Goal: Information Seeking & Learning: Learn about a topic

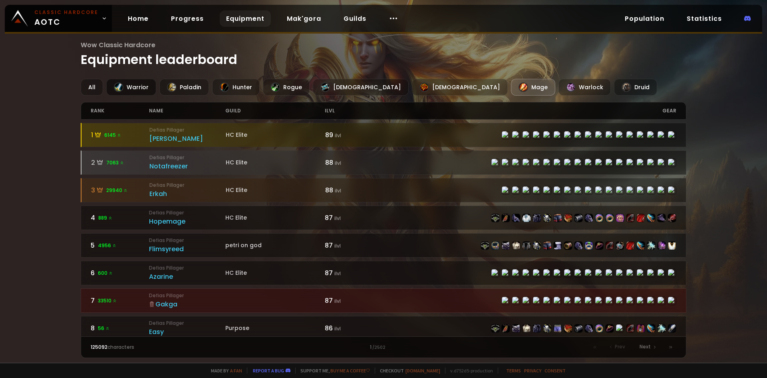
click at [136, 83] on div "Warrior" at bounding box center [131, 87] width 50 height 17
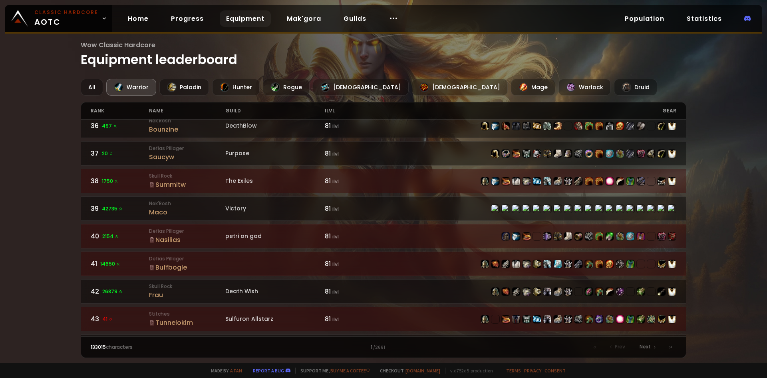
scroll to position [1165, 0]
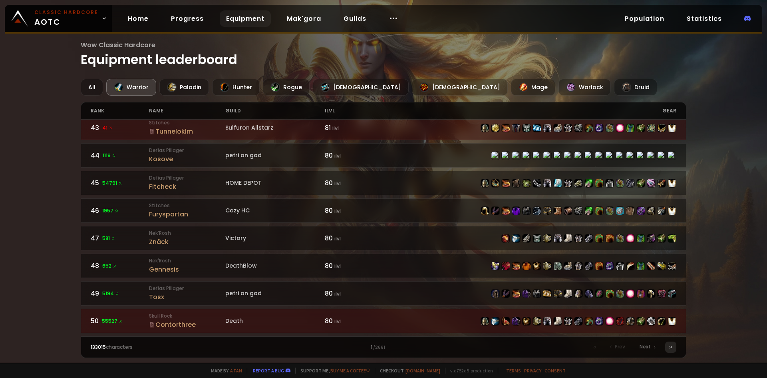
click at [674, 345] on div at bounding box center [670, 346] width 11 height 11
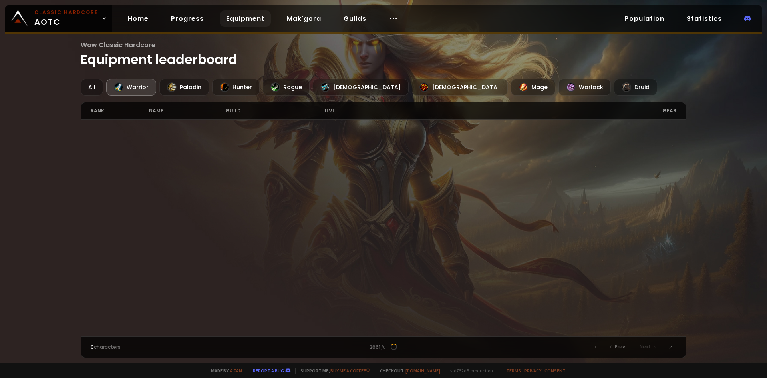
click at [134, 80] on div "Warrior" at bounding box center [131, 87] width 50 height 17
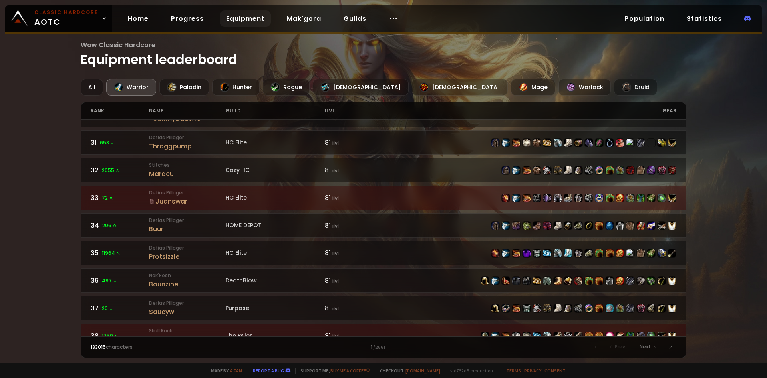
scroll to position [919, 0]
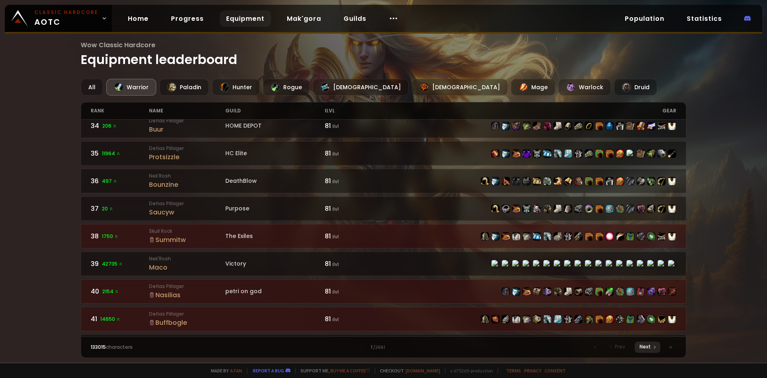
click at [642, 347] on span "Next" at bounding box center [645, 346] width 11 height 7
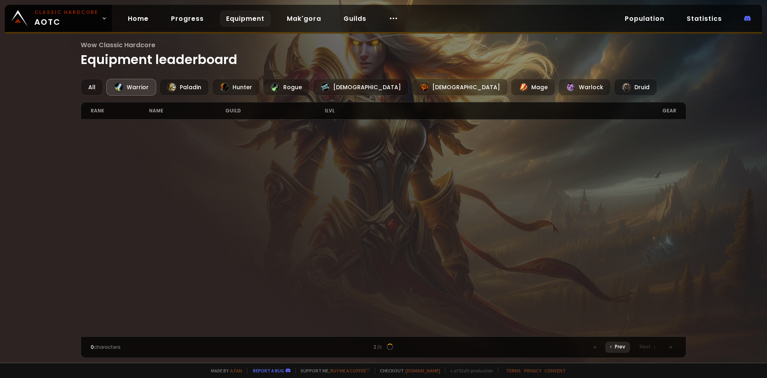
click at [613, 342] on div "Prev" at bounding box center [617, 346] width 25 height 11
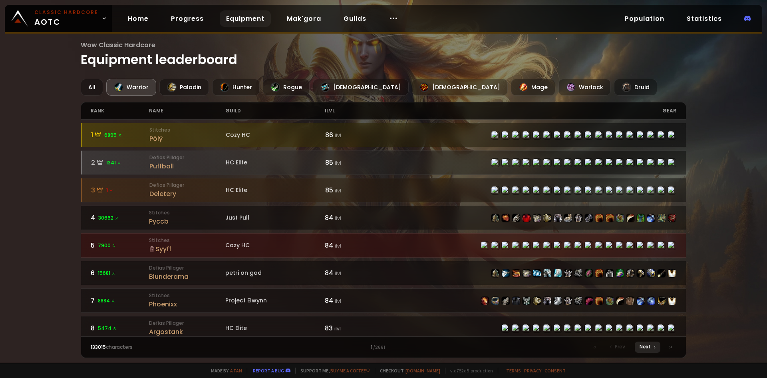
click at [651, 345] on div "Next" at bounding box center [648, 346] width 26 height 11
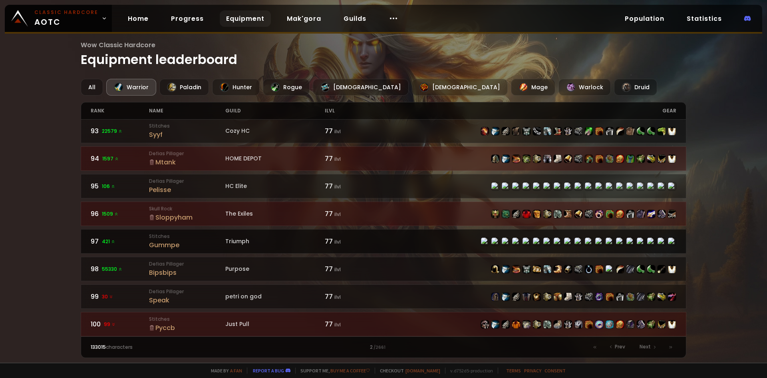
scroll to position [1165, 0]
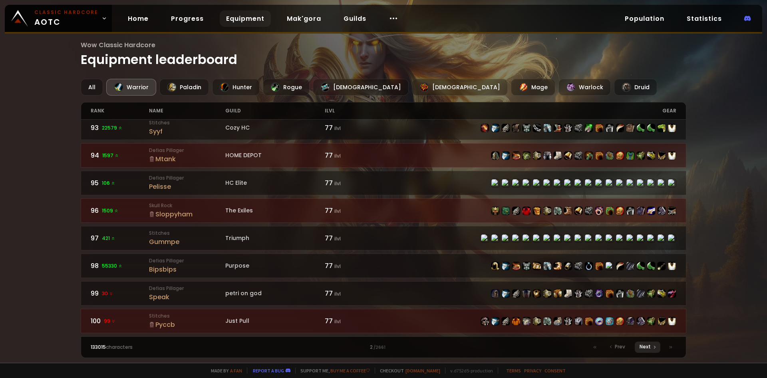
click at [642, 346] on span "Next" at bounding box center [645, 346] width 11 height 7
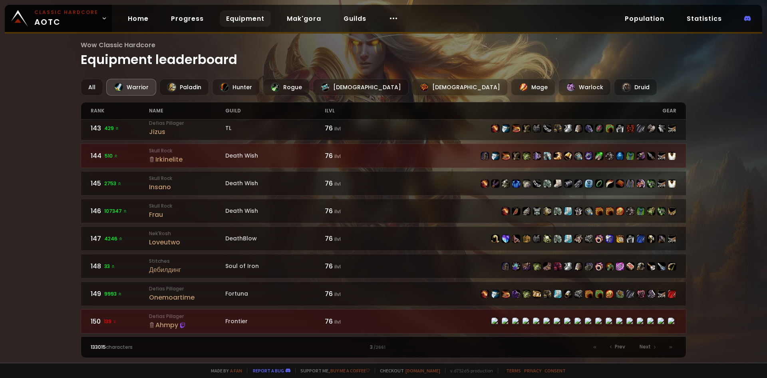
scroll to position [1165, 0]
click at [640, 345] on div "Next" at bounding box center [648, 346] width 26 height 11
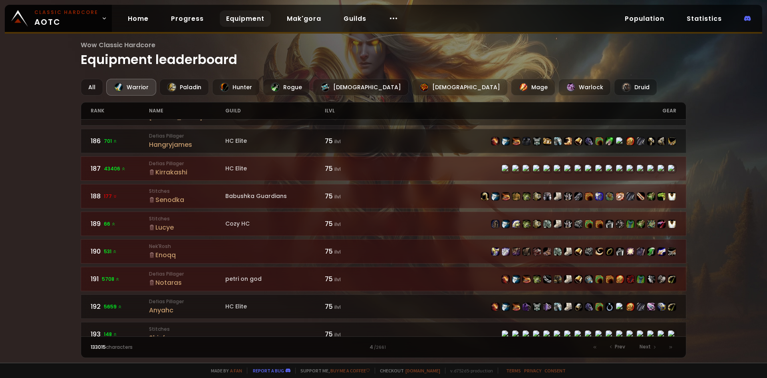
scroll to position [1165, 0]
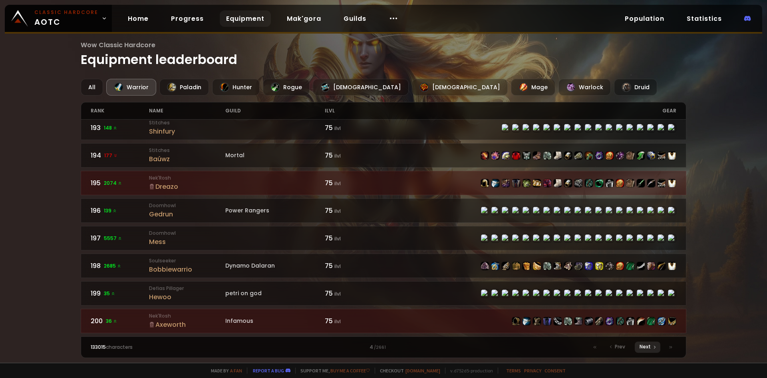
click at [646, 345] on span "Next" at bounding box center [645, 346] width 11 height 7
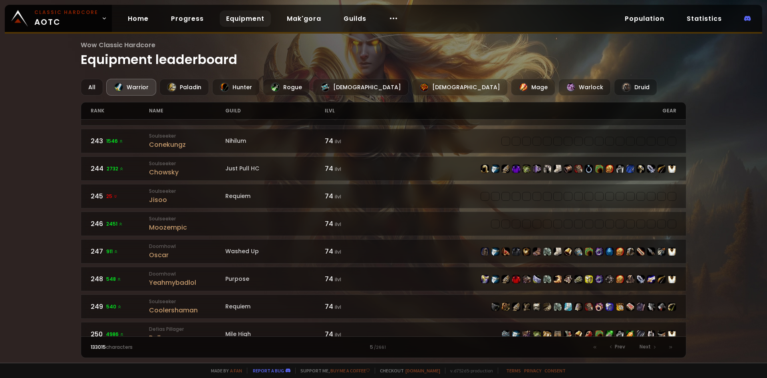
scroll to position [1165, 0]
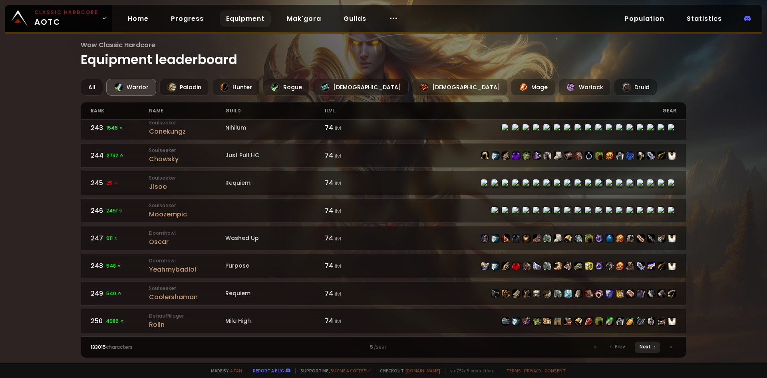
click at [656, 347] on icon at bounding box center [654, 346] width 5 height 5
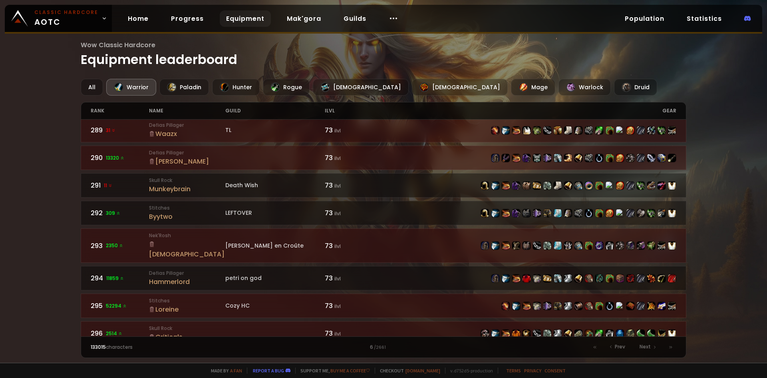
scroll to position [1165, 0]
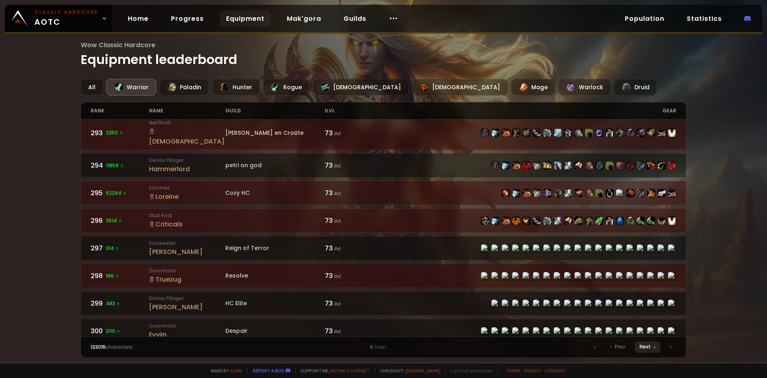
click at [654, 348] on icon at bounding box center [654, 346] width 5 height 5
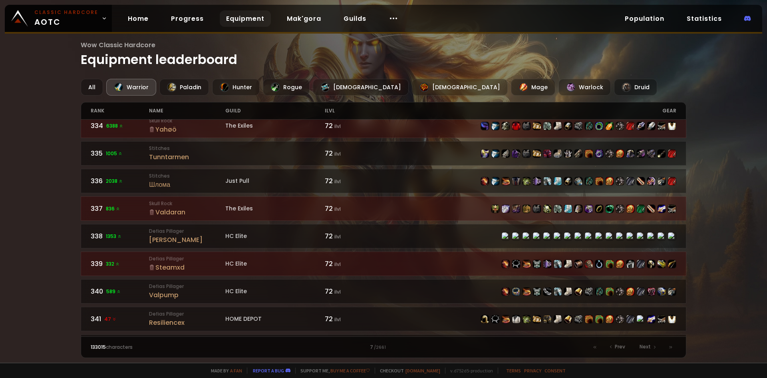
scroll to position [1165, 0]
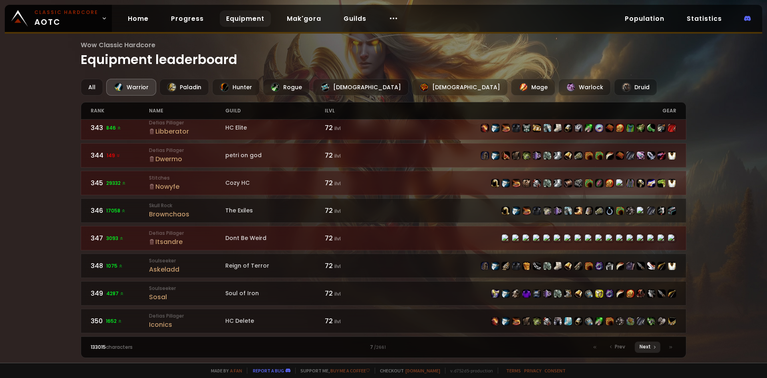
click at [643, 347] on span "Next" at bounding box center [645, 346] width 11 height 7
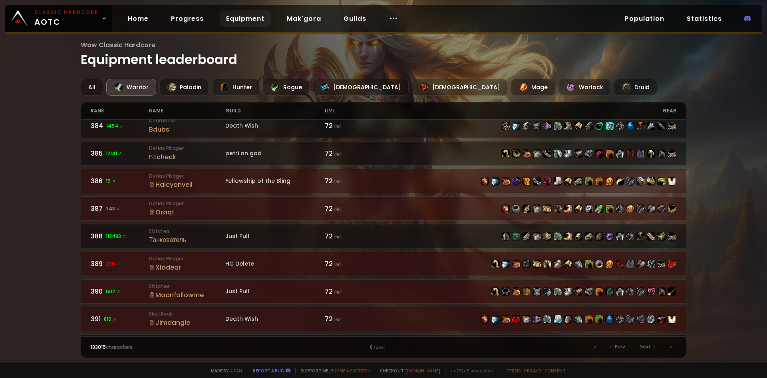
scroll to position [1165, 0]
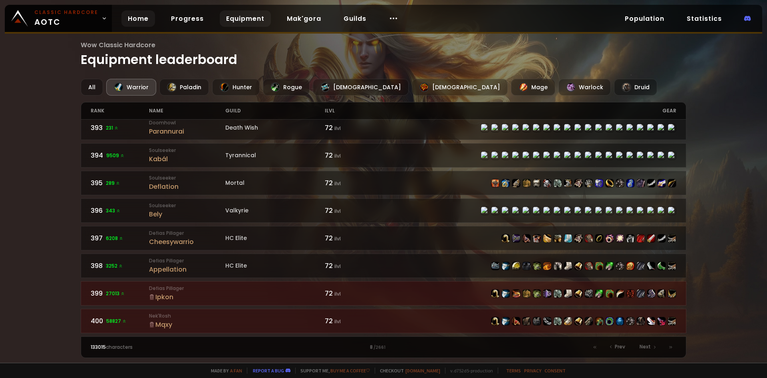
click at [143, 24] on link "Home" at bounding box center [138, 18] width 34 height 16
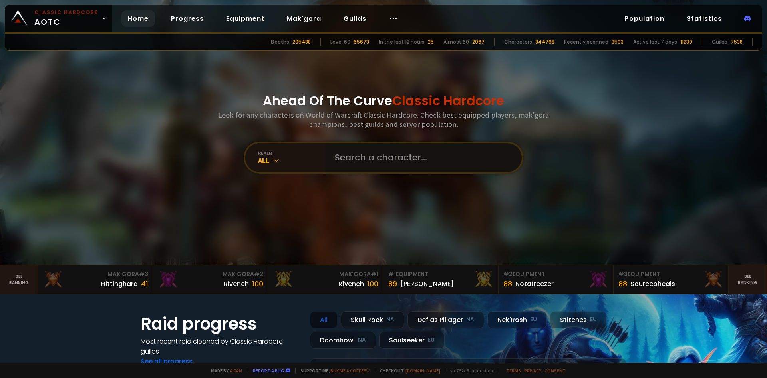
click at [389, 156] on input "text" at bounding box center [421, 157] width 182 height 29
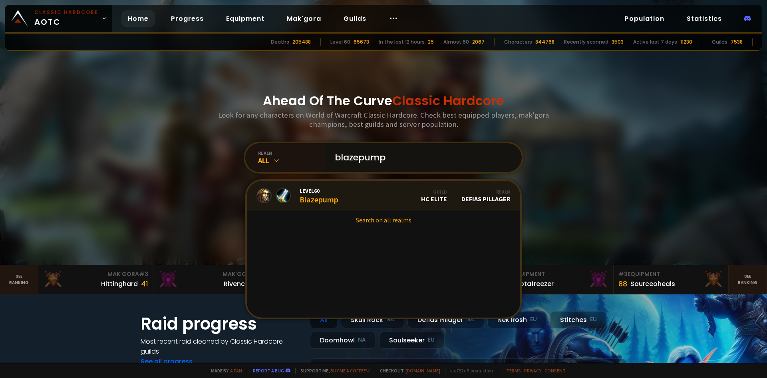
type input "blazepump"
click at [332, 192] on span "Level 60" at bounding box center [319, 190] width 39 height 7
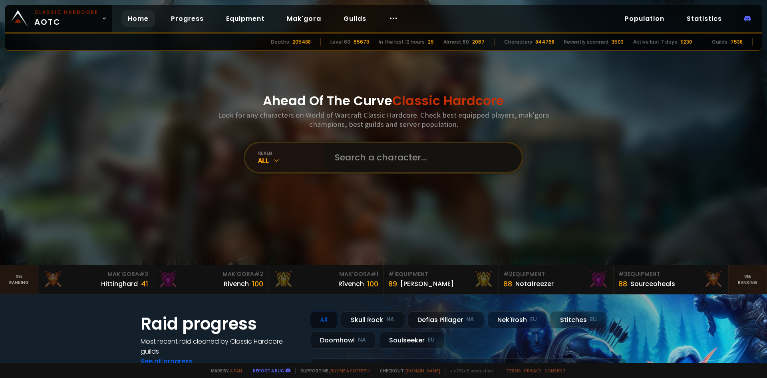
click at [380, 156] on input "text" at bounding box center [421, 157] width 182 height 29
type input "libberator"
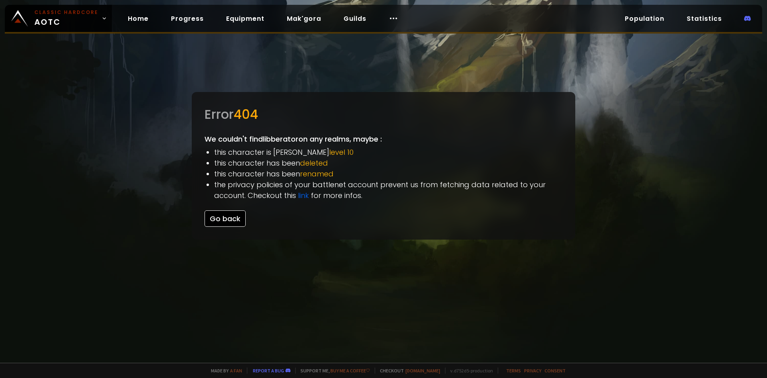
click at [233, 219] on button "Go back" at bounding box center [225, 218] width 41 height 16
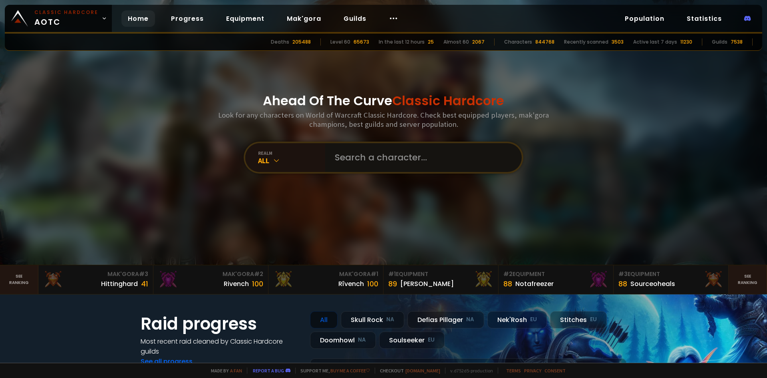
click at [428, 168] on input "text" at bounding box center [421, 157] width 182 height 29
type input "libberator"
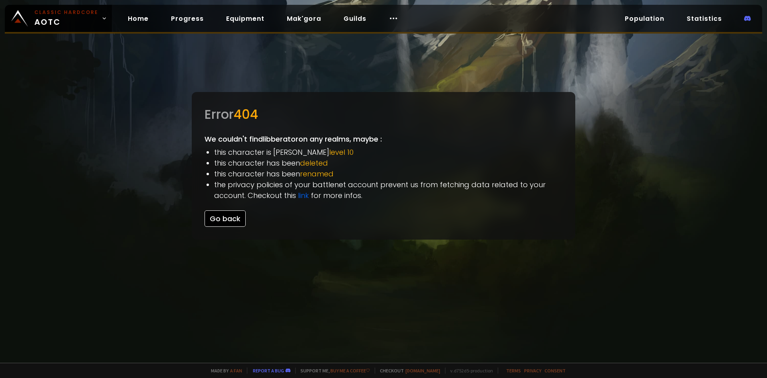
click at [225, 222] on button "Go back" at bounding box center [225, 218] width 41 height 16
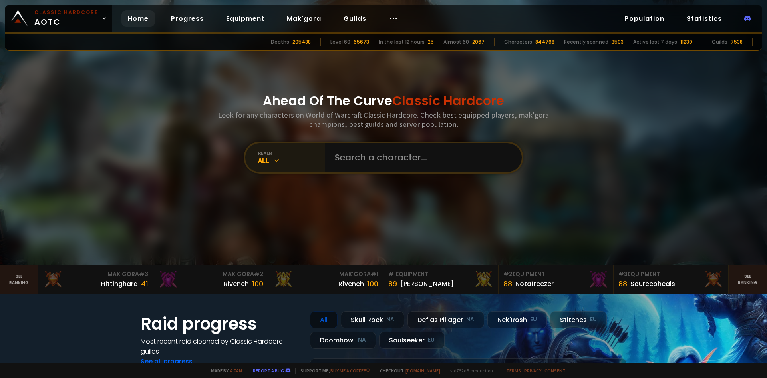
click at [285, 157] on div "All" at bounding box center [291, 160] width 67 height 9
click at [380, 153] on input "text" at bounding box center [421, 157] width 182 height 29
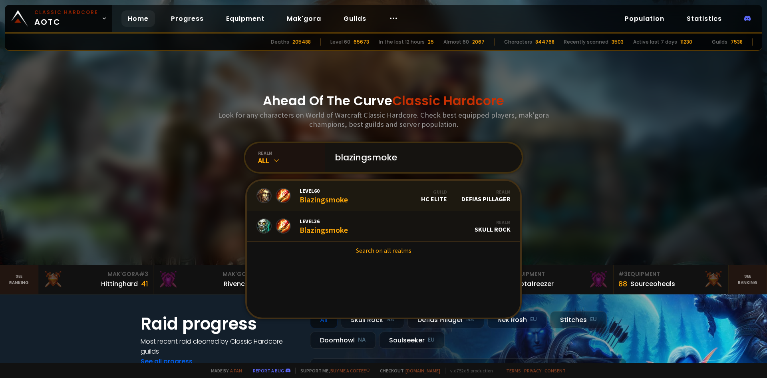
type input "blazingsmoke"
click at [356, 197] on link "Level 60 Blazingsmoke Guild HC Elite Realm Defias Pillager" at bounding box center [383, 196] width 273 height 30
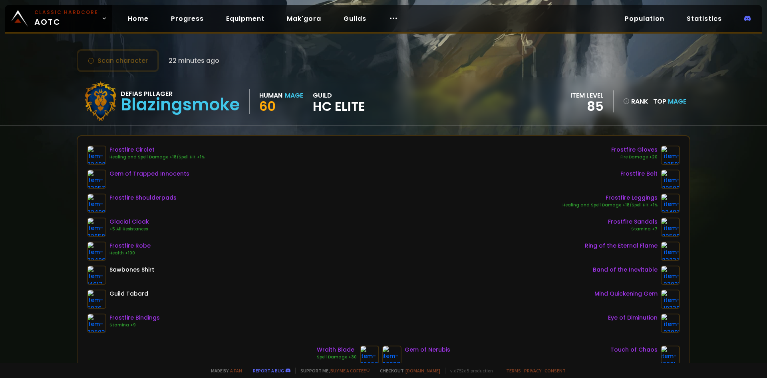
scroll to position [3, 0]
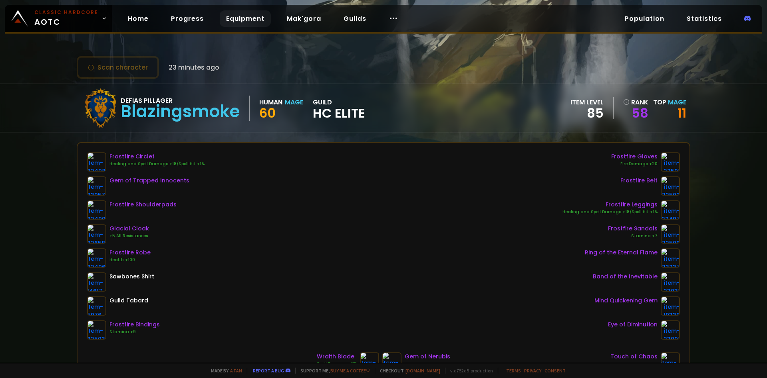
click at [254, 21] on link "Equipment" at bounding box center [245, 18] width 51 height 16
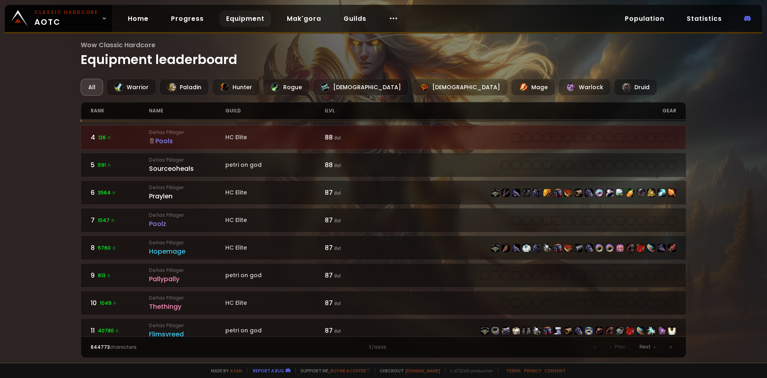
scroll to position [40, 0]
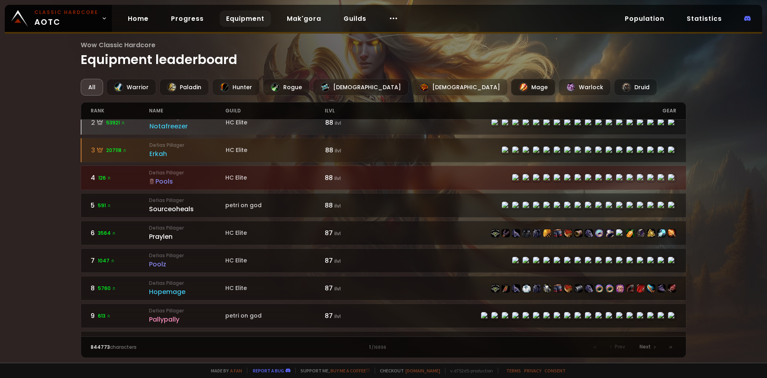
click at [511, 86] on div "Mage" at bounding box center [533, 87] width 44 height 17
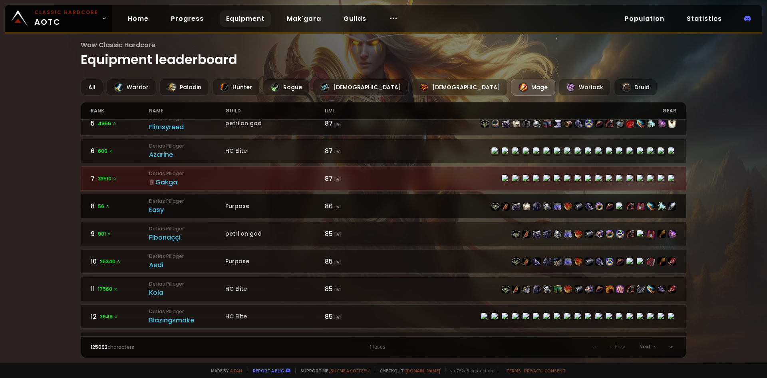
scroll to position [120, 0]
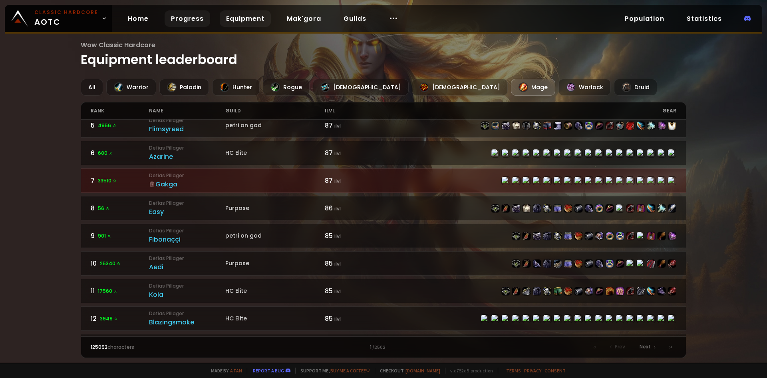
click at [179, 23] on link "Progress" at bounding box center [188, 18] width 46 height 16
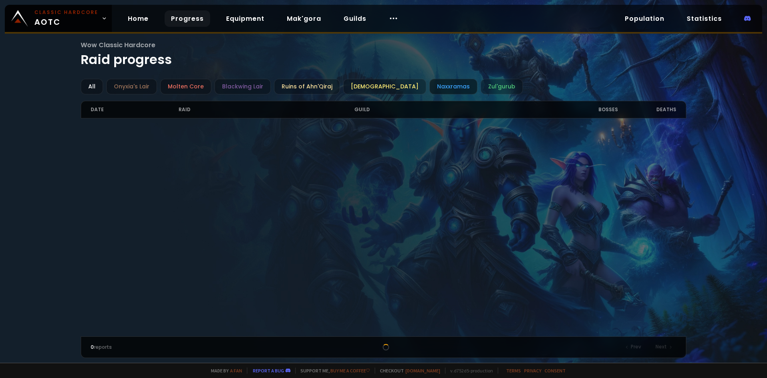
click at [430, 83] on div "Naxxramas" at bounding box center [454, 87] width 48 height 16
click at [138, 90] on div "Onyxia's Lair" at bounding box center [131, 87] width 51 height 16
click at [187, 80] on div "Molten Core" at bounding box center [185, 87] width 51 height 16
click at [152, 86] on div "Onyxia's Lair" at bounding box center [131, 87] width 51 height 16
click at [86, 81] on div "All" at bounding box center [92, 87] width 22 height 16
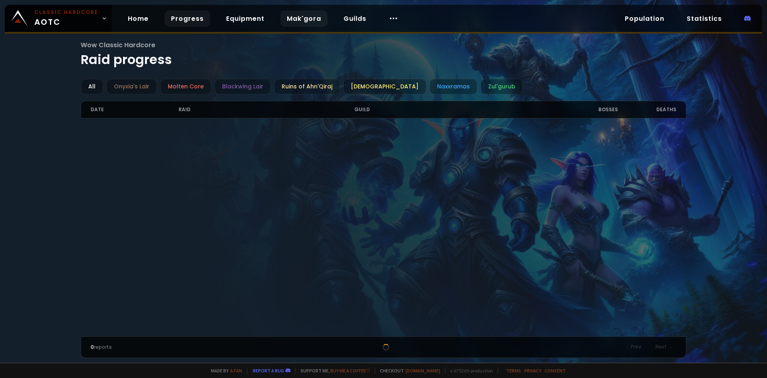
click at [304, 17] on link "Mak'gora" at bounding box center [303, 18] width 47 height 16
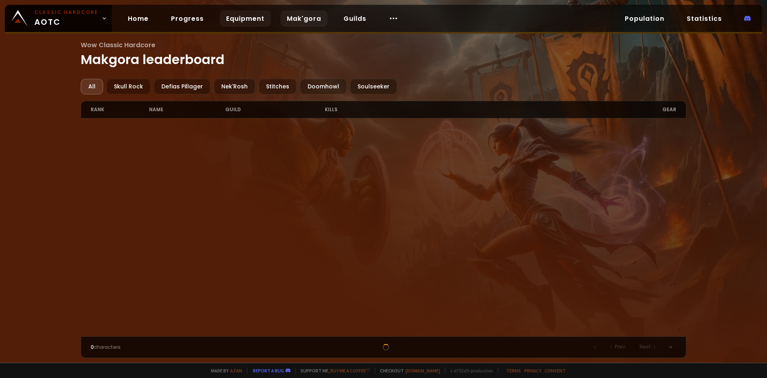
click at [229, 24] on link "Equipment" at bounding box center [245, 18] width 51 height 16
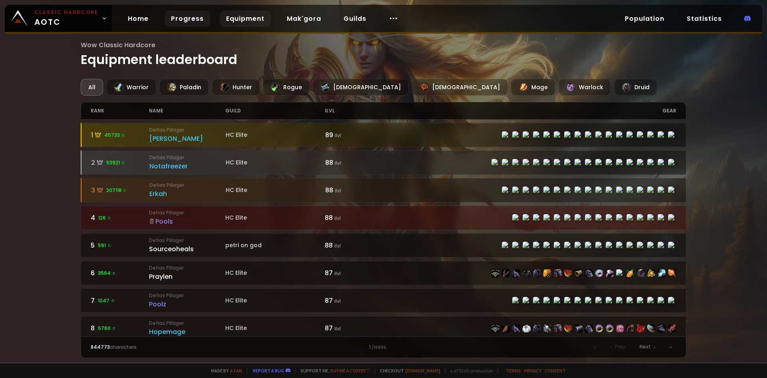
click at [197, 20] on link "Progress" at bounding box center [188, 18] width 46 height 16
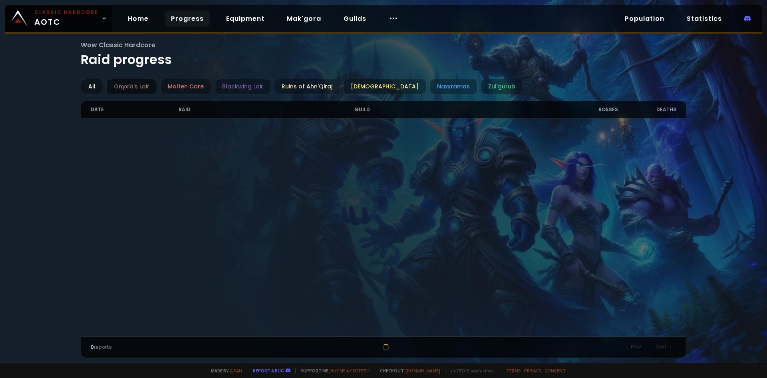
click at [129, 86] on div "Onyxia's Lair" at bounding box center [131, 87] width 51 height 16
drag, startPoint x: 129, startPoint y: 16, endPoint x: 177, endPoint y: 9, distance: 47.6
click at [130, 16] on link "Home" at bounding box center [138, 18] width 34 height 16
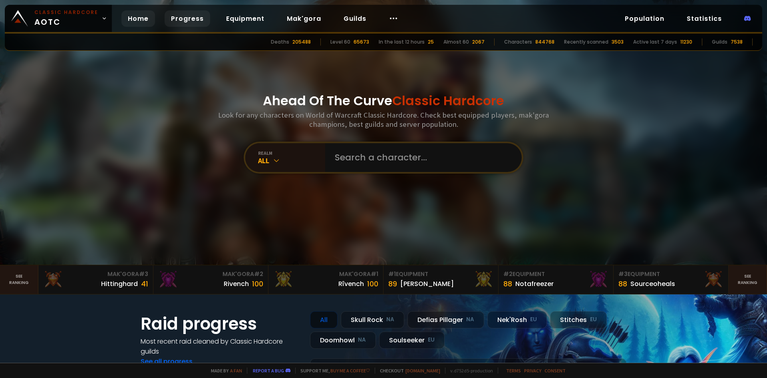
click at [180, 22] on link "Progress" at bounding box center [188, 18] width 46 height 16
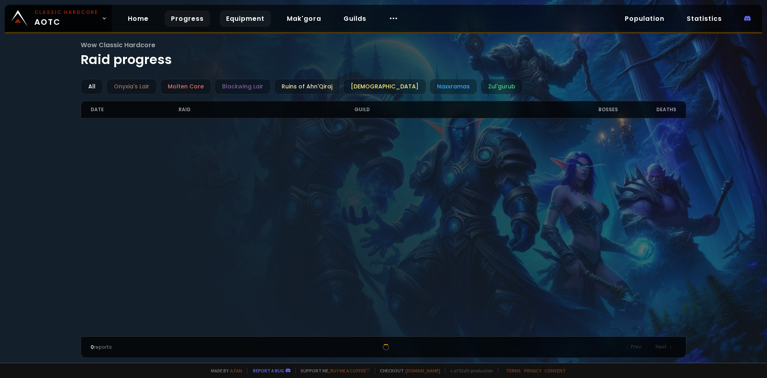
click at [250, 19] on link "Equipment" at bounding box center [245, 18] width 51 height 16
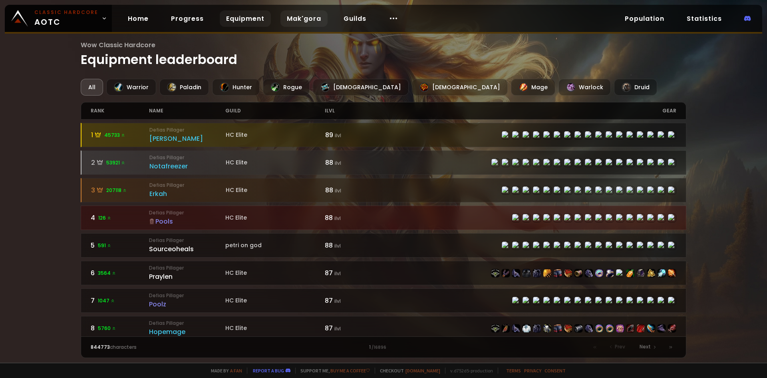
click at [303, 17] on link "Mak'gora" at bounding box center [303, 18] width 47 height 16
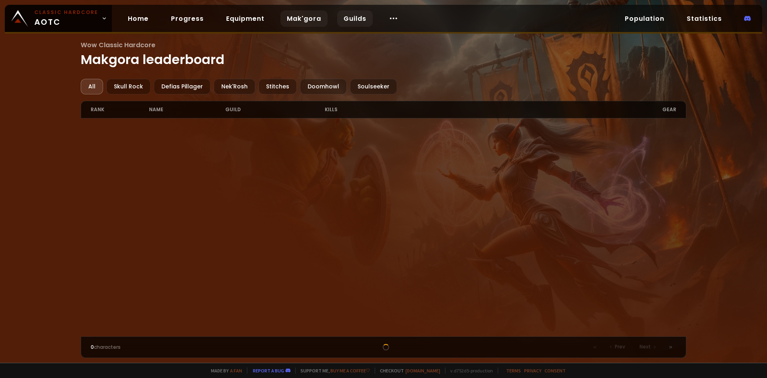
click at [354, 17] on link "Guilds" at bounding box center [355, 18] width 36 height 16
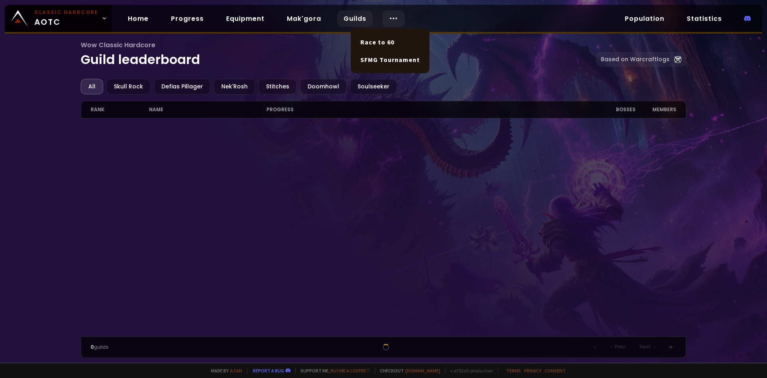
click at [384, 15] on div at bounding box center [393, 18] width 22 height 16
click at [356, 18] on link "Guilds" at bounding box center [355, 18] width 36 height 16
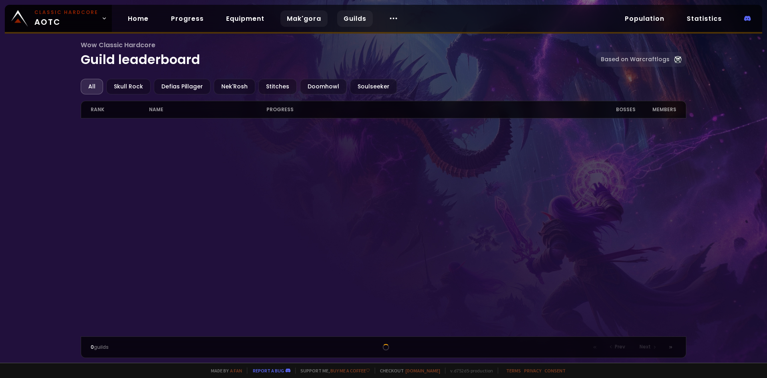
click at [287, 14] on link "Mak'gora" at bounding box center [303, 18] width 47 height 16
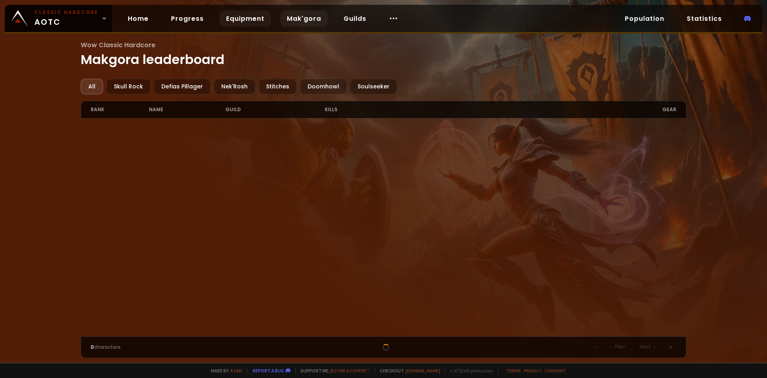
click at [249, 16] on link "Equipment" at bounding box center [245, 18] width 51 height 16
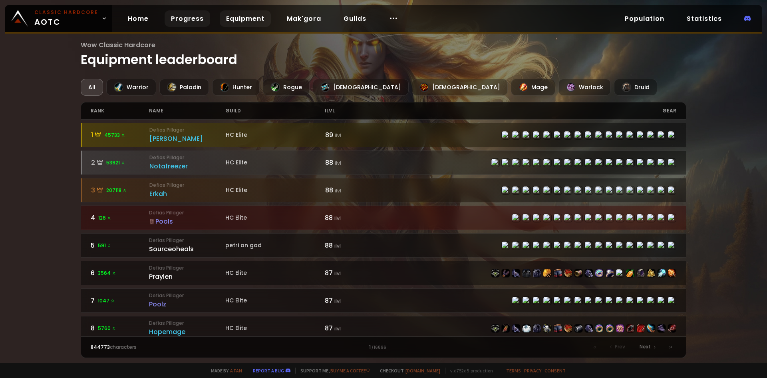
click at [194, 19] on link "Progress" at bounding box center [188, 18] width 46 height 16
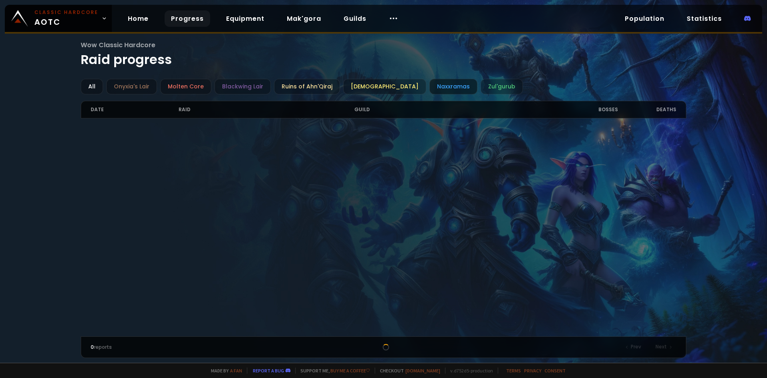
click at [430, 83] on div "Naxxramas" at bounding box center [454, 87] width 48 height 16
